Goal: Register for event/course

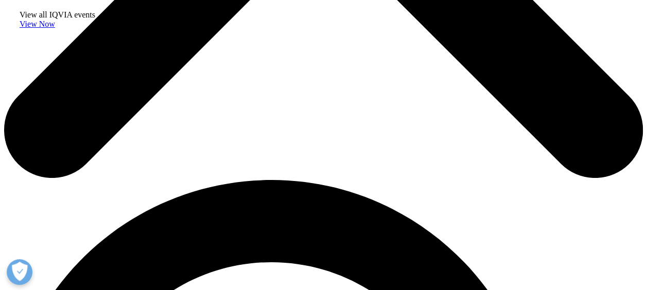
scroll to position [412, 0]
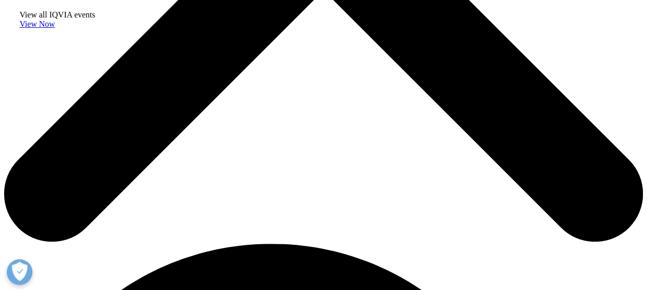
drag, startPoint x: 282, startPoint y: 107, endPoint x: 345, endPoint y: 158, distance: 81.2
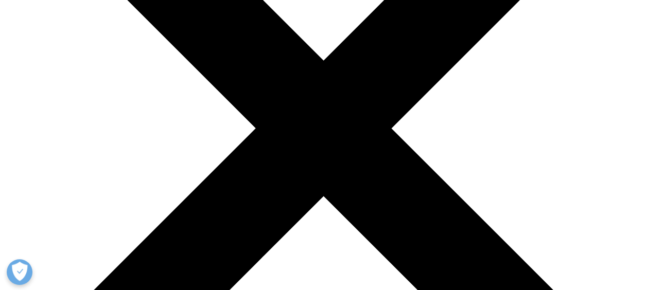
scroll to position [257, 0]
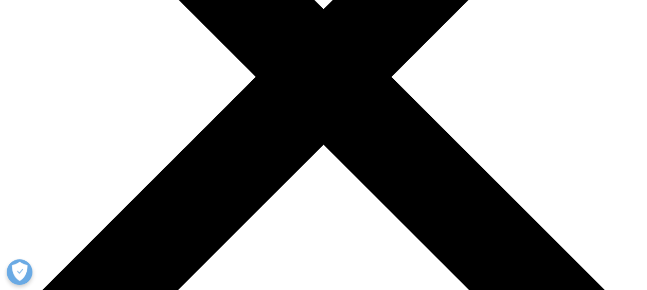
drag, startPoint x: 266, startPoint y: 172, endPoint x: 609, endPoint y: 221, distance: 347.3
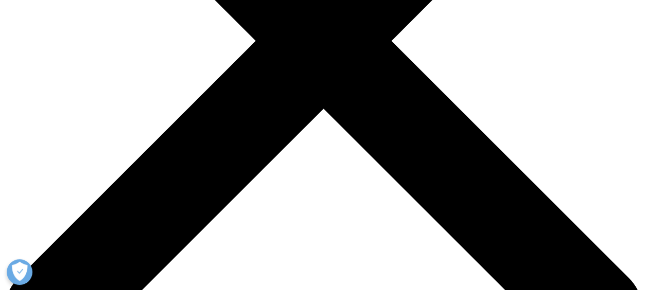
scroll to position [309, 0]
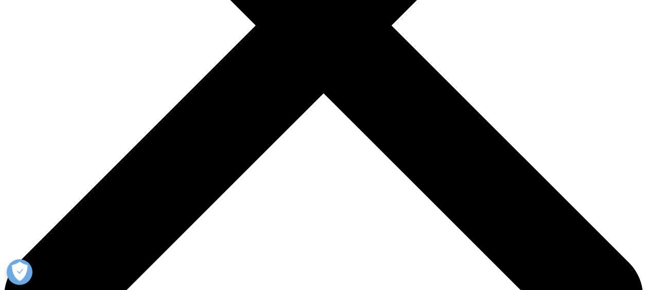
drag, startPoint x: 290, startPoint y: 214, endPoint x: 397, endPoint y: 261, distance: 117.3
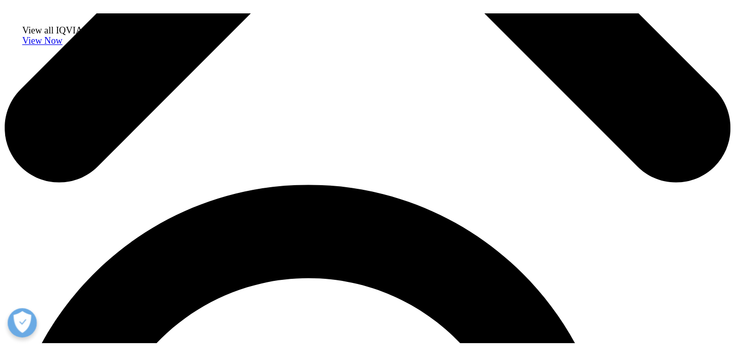
scroll to position [463, 0]
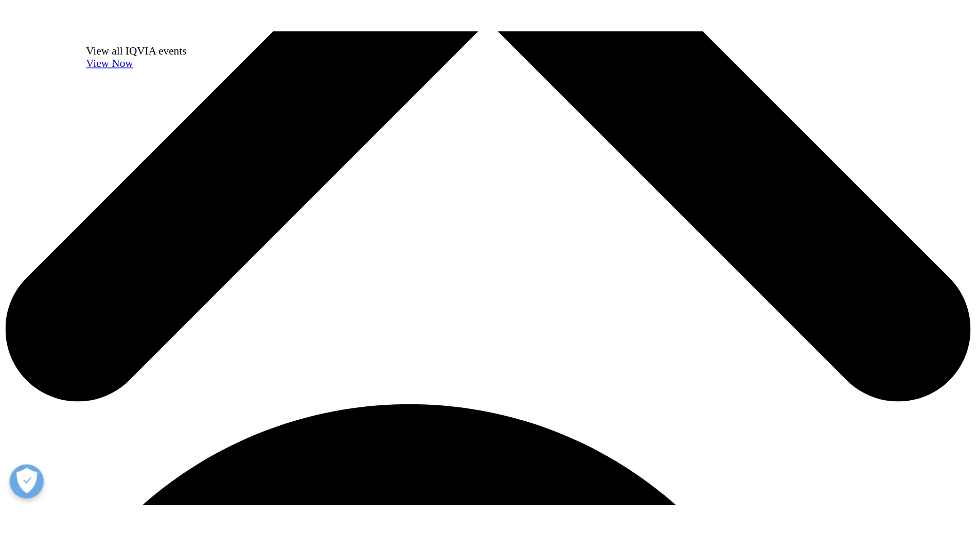
scroll to position [329, 607]
